Goal: Task Accomplishment & Management: Use online tool/utility

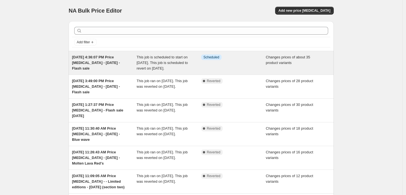
click at [235, 63] on div "Info Scheduled" at bounding box center [233, 62] width 65 height 17
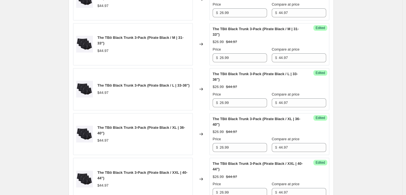
scroll to position [392, 0]
